Goal: Task Accomplishment & Management: Use online tool/utility

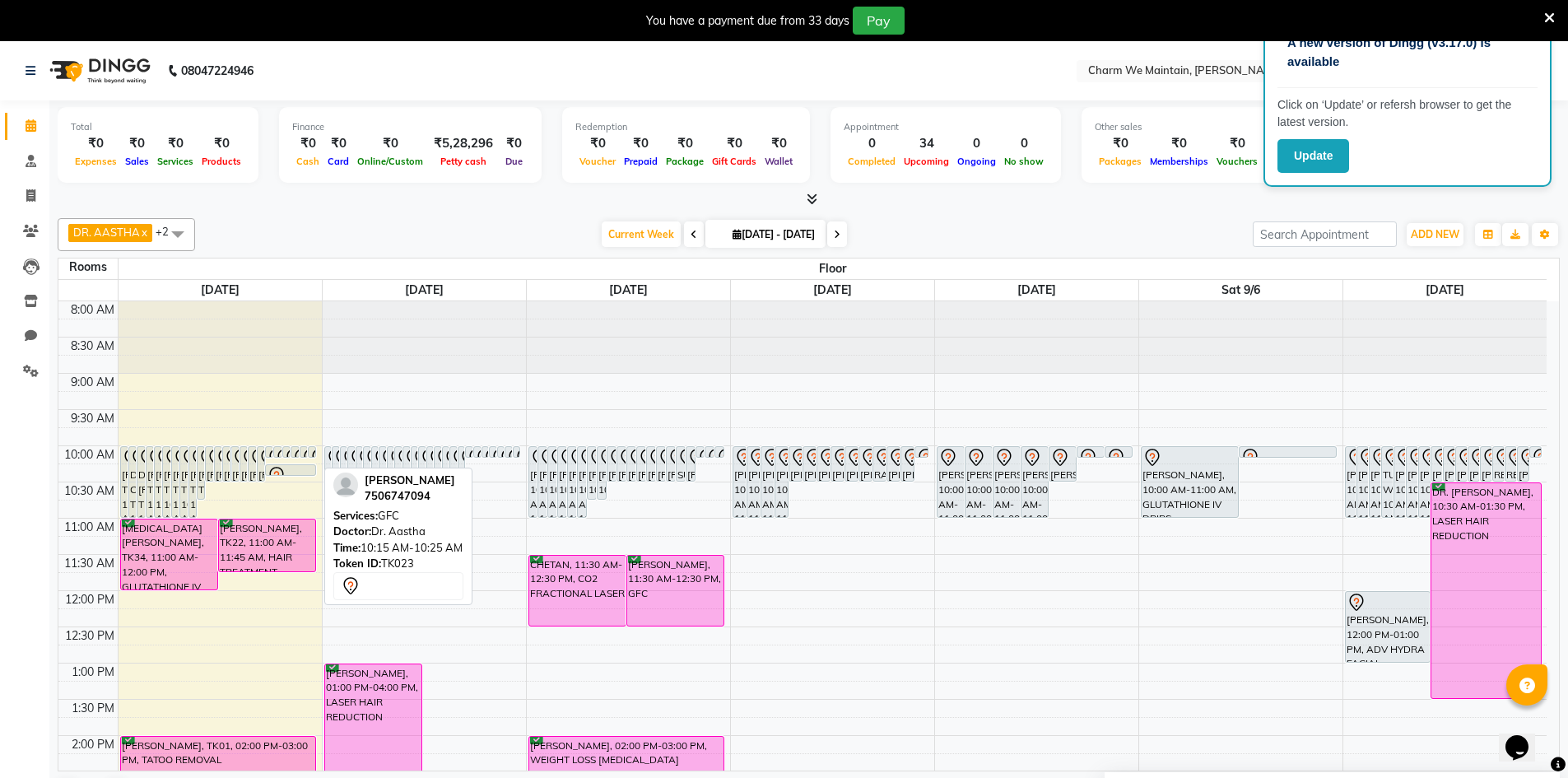
click at [308, 470] on div at bounding box center [290, 476] width 48 height 19
select select "7"
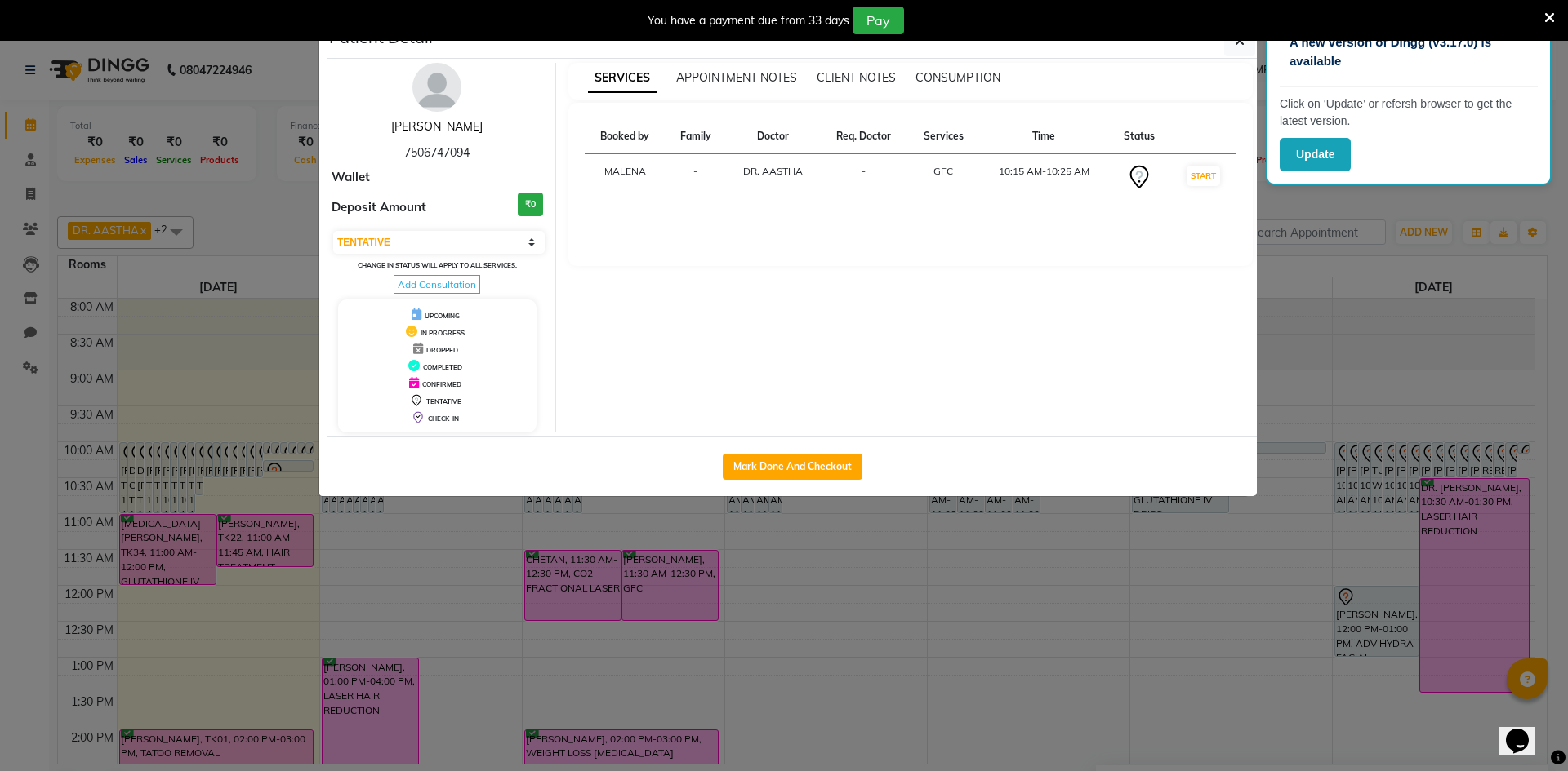
click at [426, 125] on link "[PERSON_NAME]" at bounding box center [436, 126] width 92 height 14
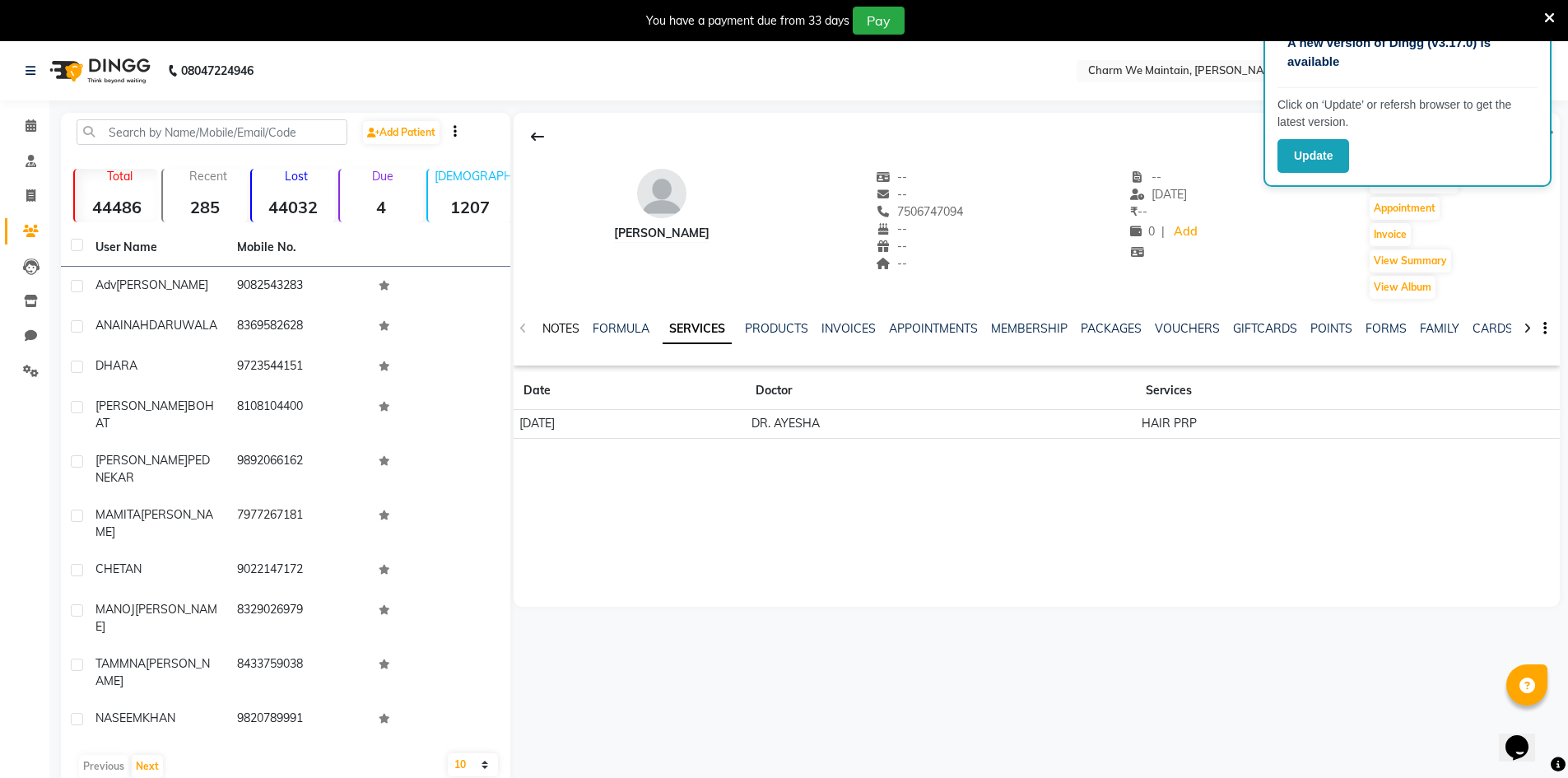
click at [567, 327] on link "NOTES" at bounding box center [561, 328] width 37 height 15
click at [1515, 390] on button "New Note" at bounding box center [1526, 386] width 56 height 23
